Goal: Task Accomplishment & Management: Manage account settings

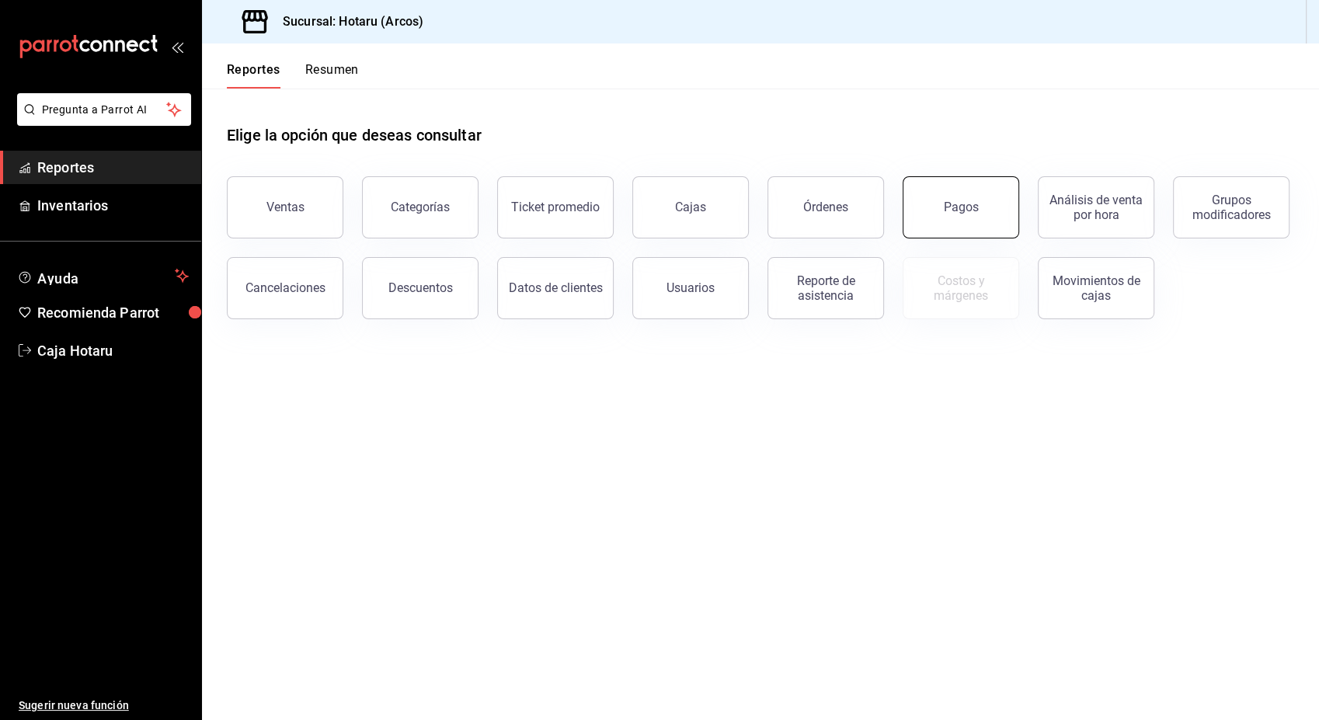
click at [963, 221] on button "Pagos" at bounding box center [961, 207] width 117 height 62
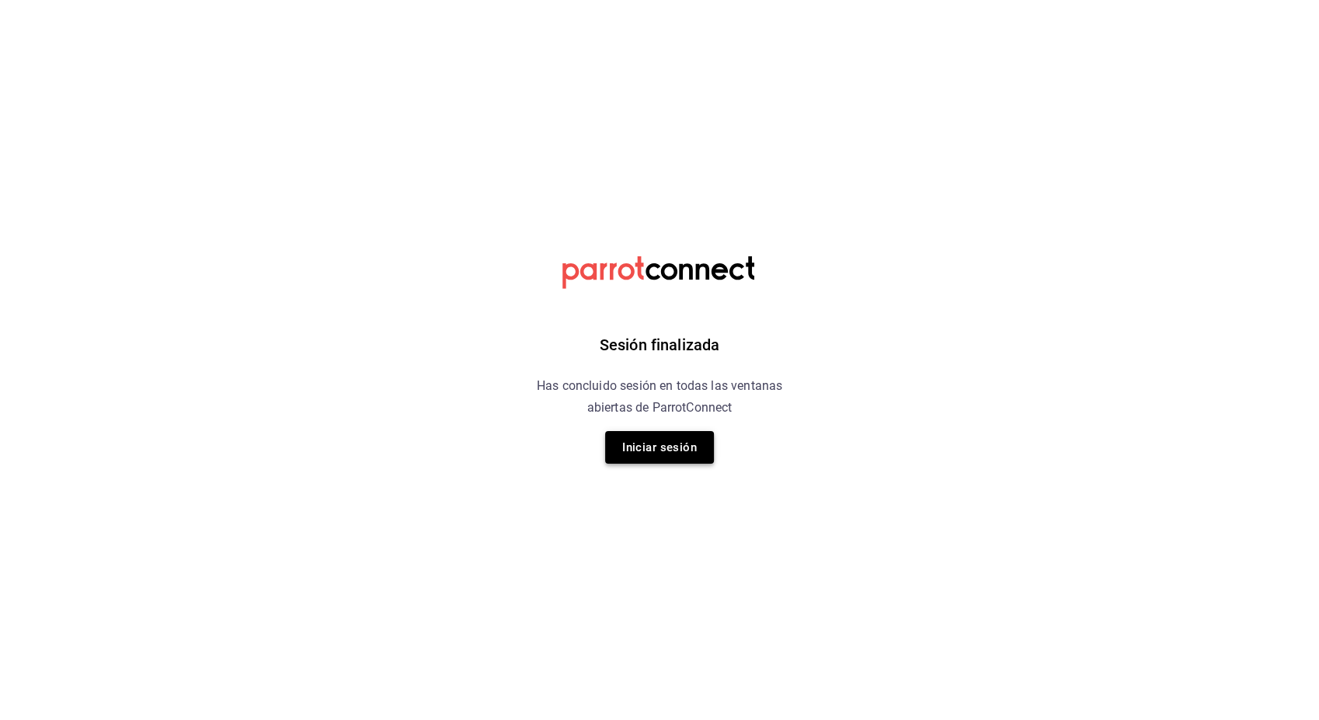
click at [676, 456] on button "Iniciar sesión" at bounding box center [659, 447] width 109 height 33
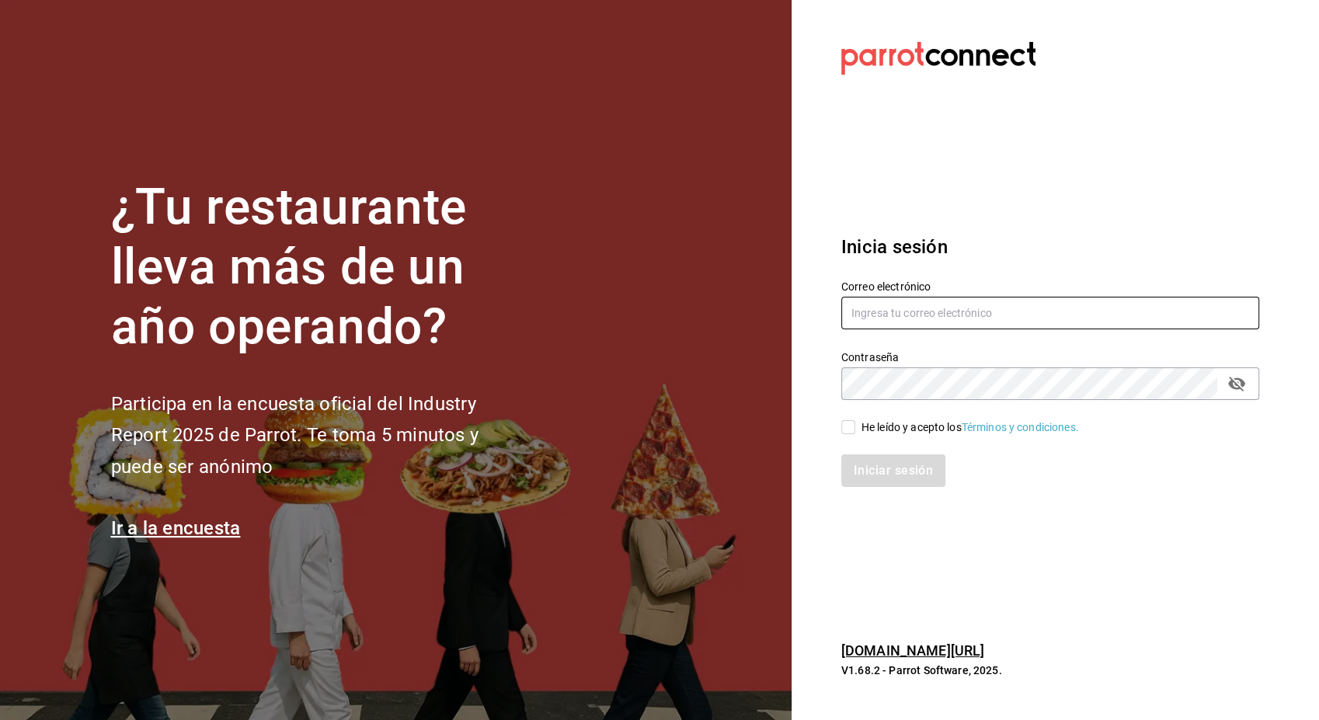
type input "hotaru.arcos@grupocosteno.com"
click at [844, 430] on input "He leído y acepto los Términos y condiciones." at bounding box center [848, 427] width 14 height 14
checkbox input "true"
click at [895, 468] on button "Iniciar sesión" at bounding box center [894, 470] width 106 height 33
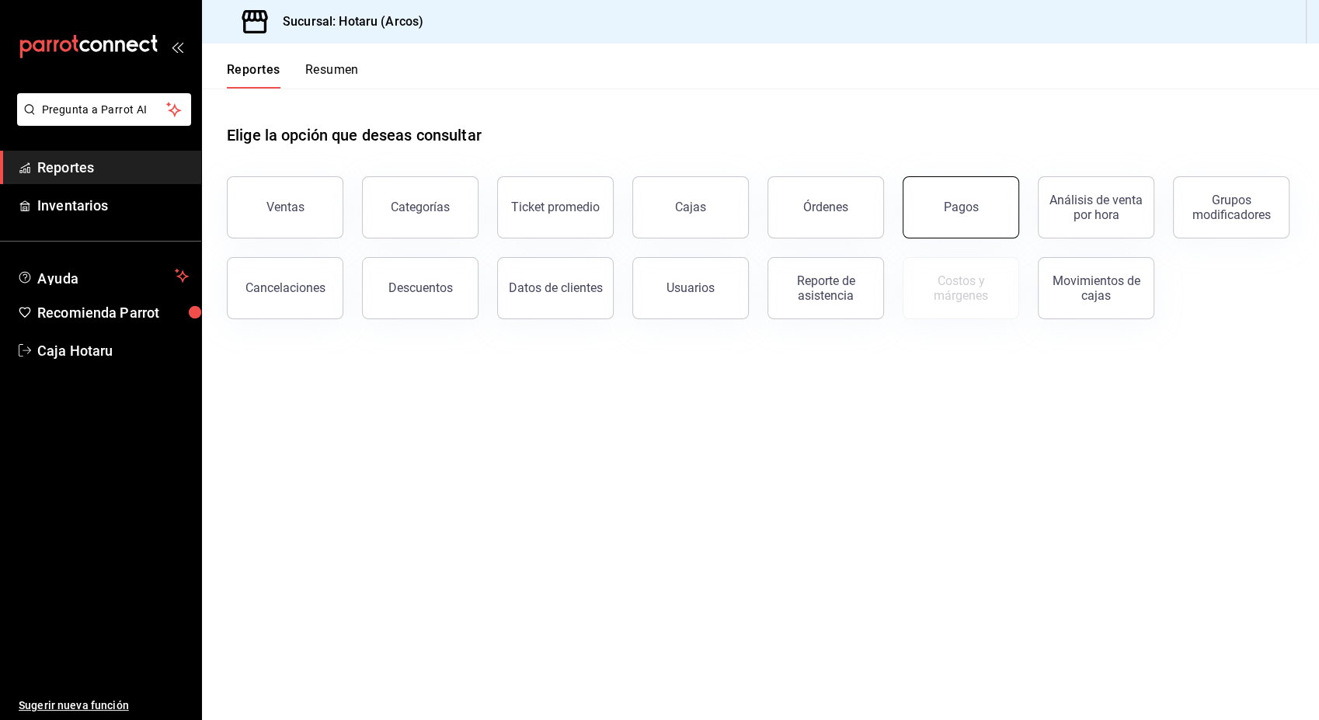
click at [976, 216] on button "Pagos" at bounding box center [961, 207] width 117 height 62
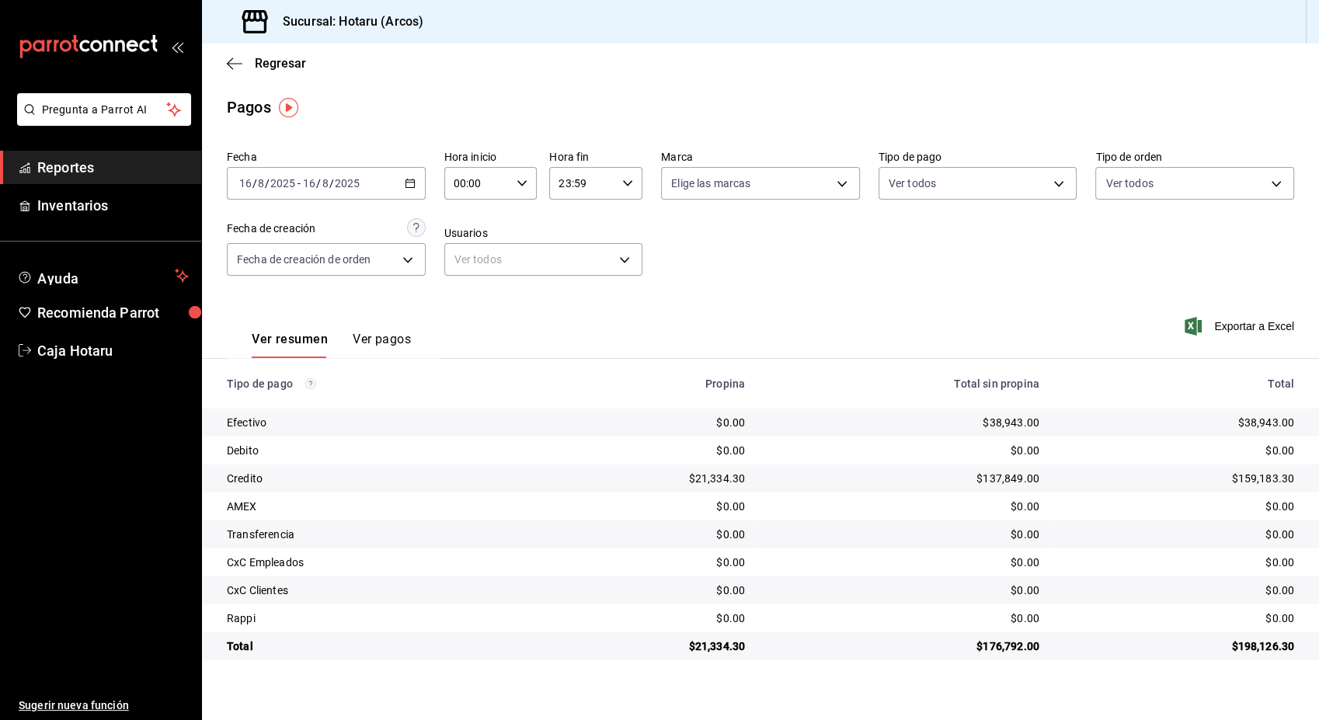
click at [480, 452] on div "Debito" at bounding box center [377, 451] width 301 height 16
